Goal: Information Seeking & Learning: Check status

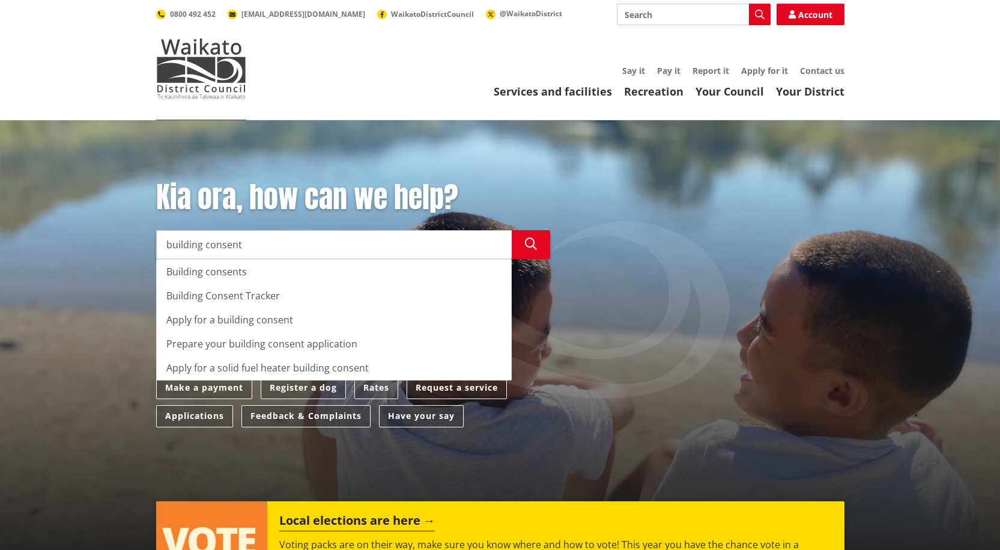
type input "building consent"
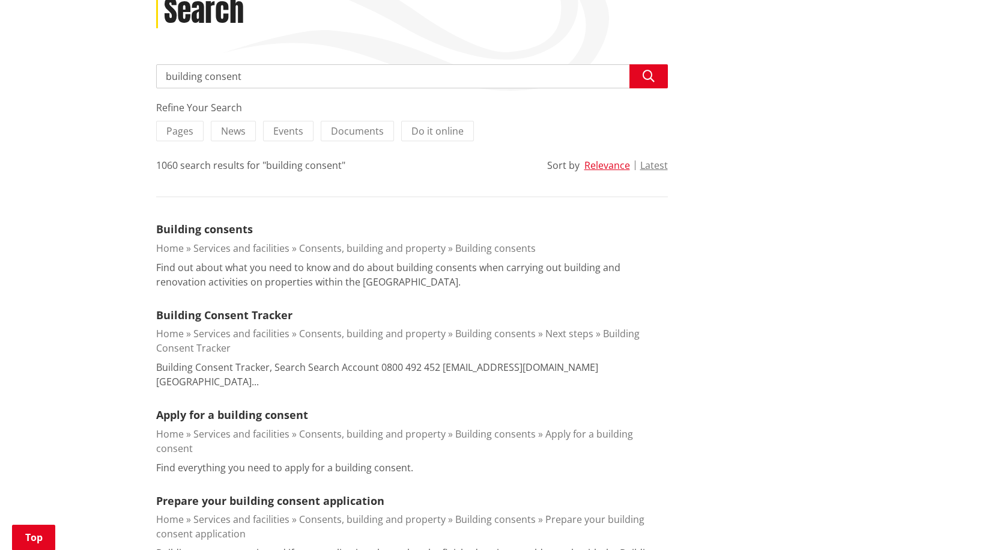
scroll to position [180, 0]
click at [241, 314] on link "Building Consent Tracker" at bounding box center [224, 313] width 136 height 14
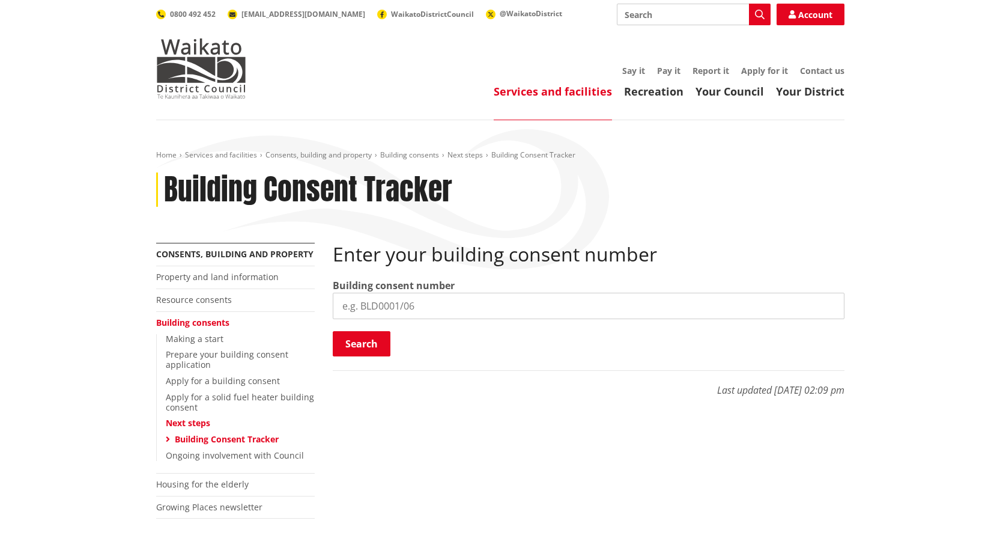
click at [415, 305] on input "search" at bounding box center [589, 306] width 512 height 26
type input "bld0356/26"
